Goal: Find contact information: Find contact information

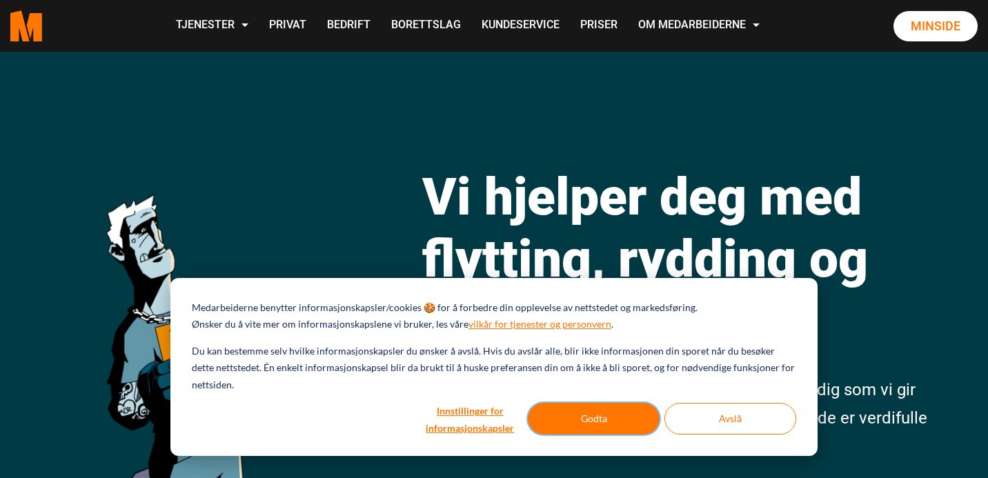
click at [623, 420] on button "Godta" at bounding box center [594, 419] width 132 height 32
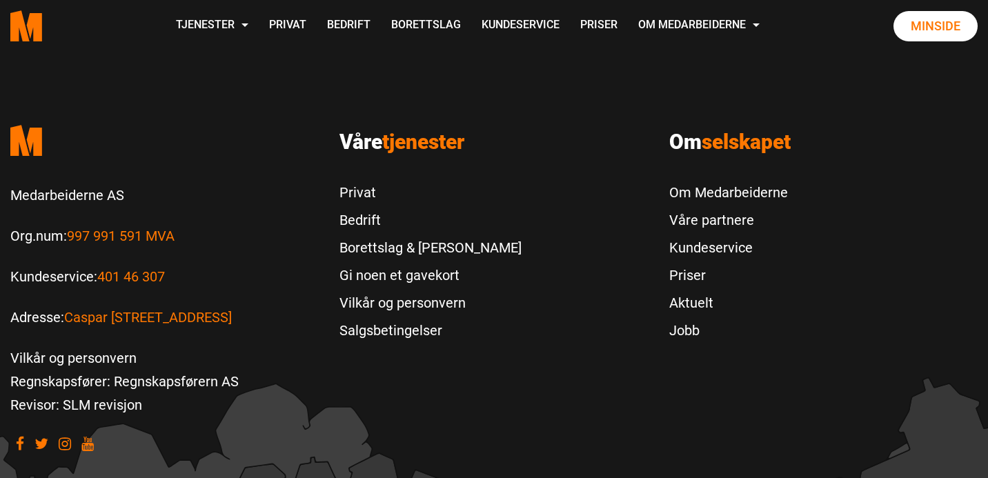
scroll to position [3030, 0]
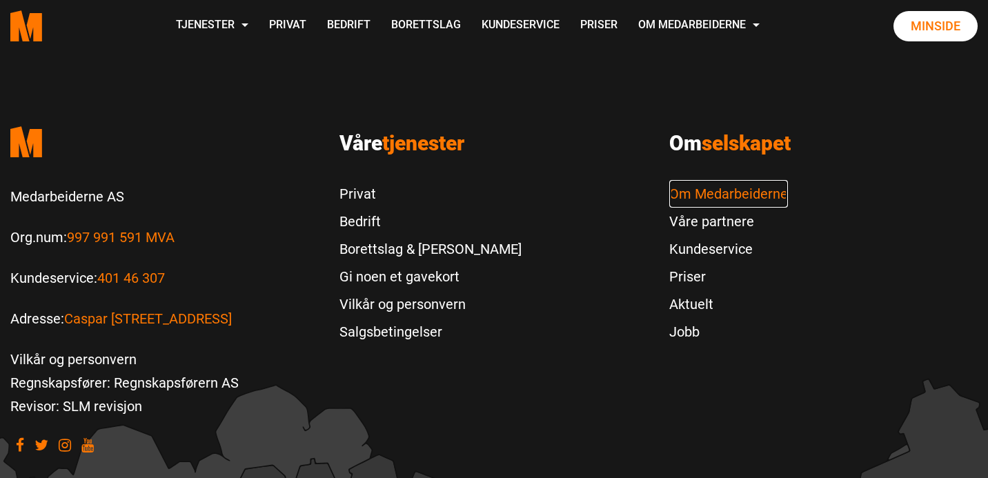
click at [716, 180] on link "Om Medarbeiderne" at bounding box center [728, 194] width 119 height 28
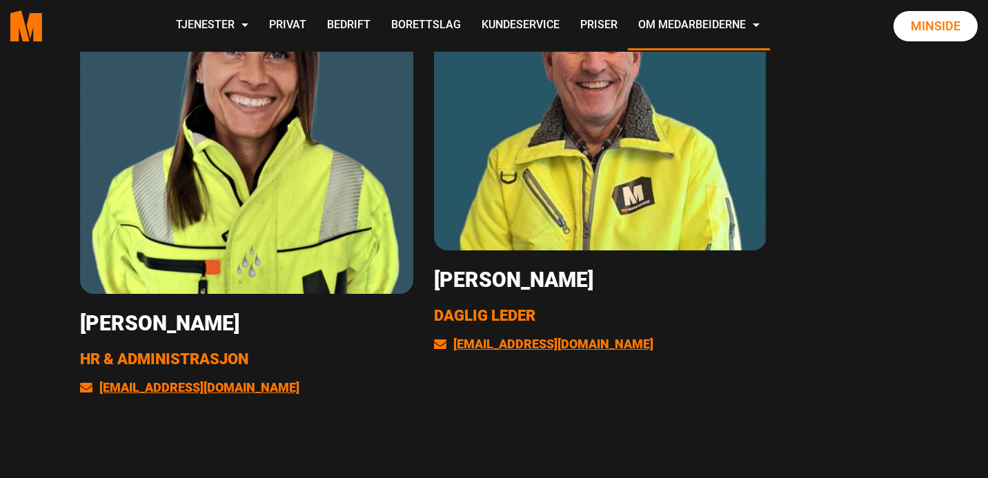
scroll to position [2857, 0]
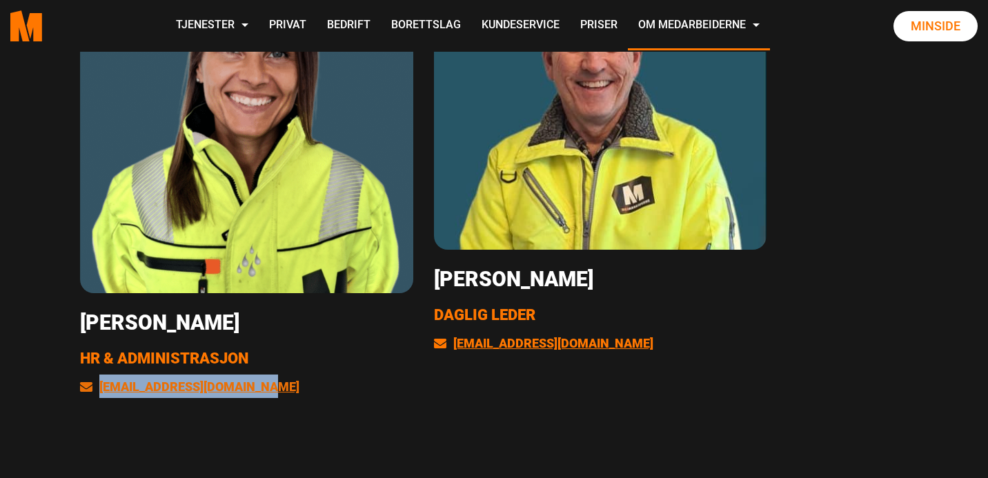
drag, startPoint x: 304, startPoint y: 387, endPoint x: 101, endPoint y: 389, distance: 202.1
click at [101, 389] on p "[EMAIL_ADDRESS][DOMAIN_NAME]" at bounding box center [246, 386] width 333 height 23
copy link "[EMAIL_ADDRESS][DOMAIN_NAME]"
drag, startPoint x: 290, startPoint y: 323, endPoint x: 183, endPoint y: 321, distance: 107.6
click at [183, 321] on h3 "[PERSON_NAME]" at bounding box center [246, 322] width 333 height 25
